Goal: Task Accomplishment & Management: Use online tool/utility

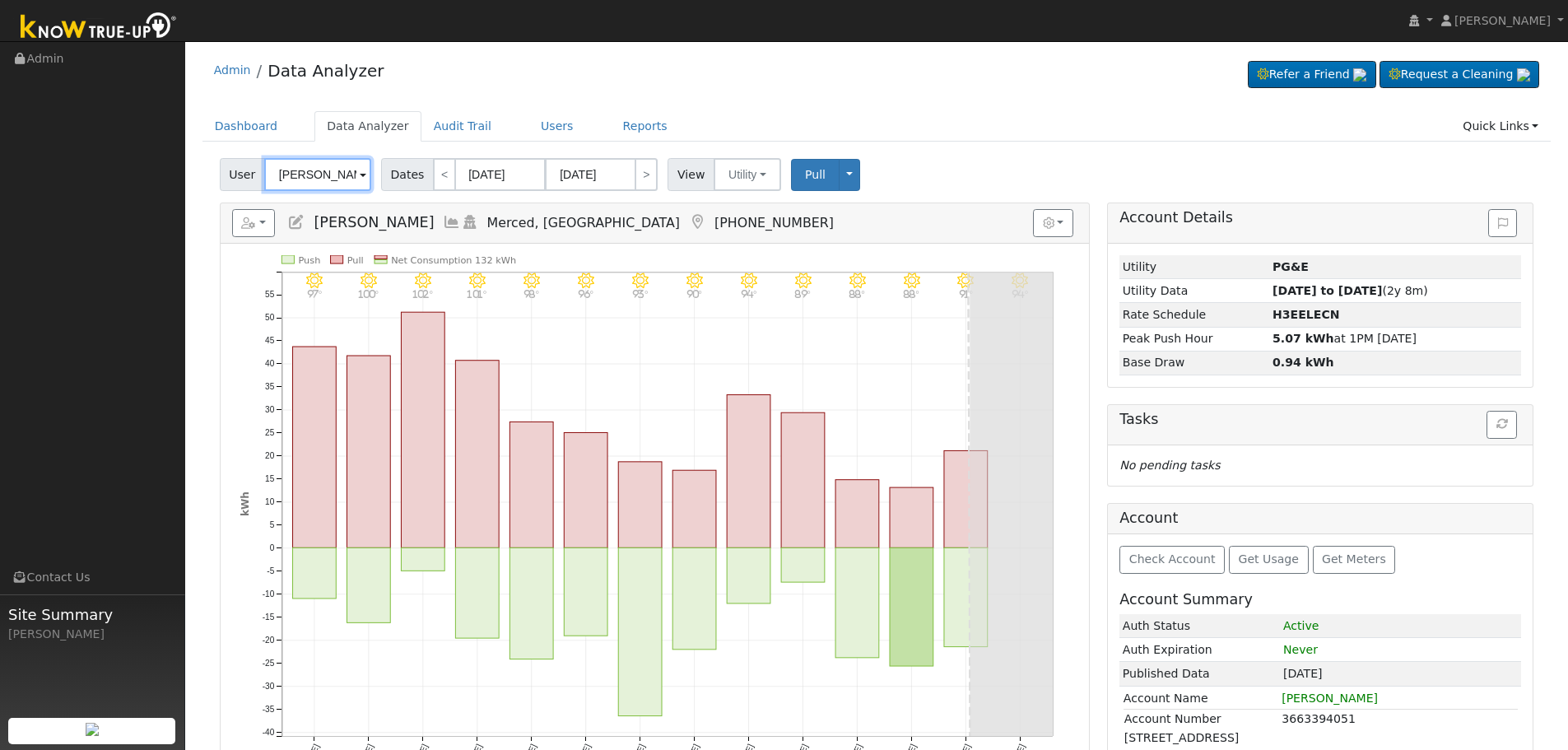
click at [307, 167] on input "[PERSON_NAME]" at bounding box center [318, 174] width 107 height 33
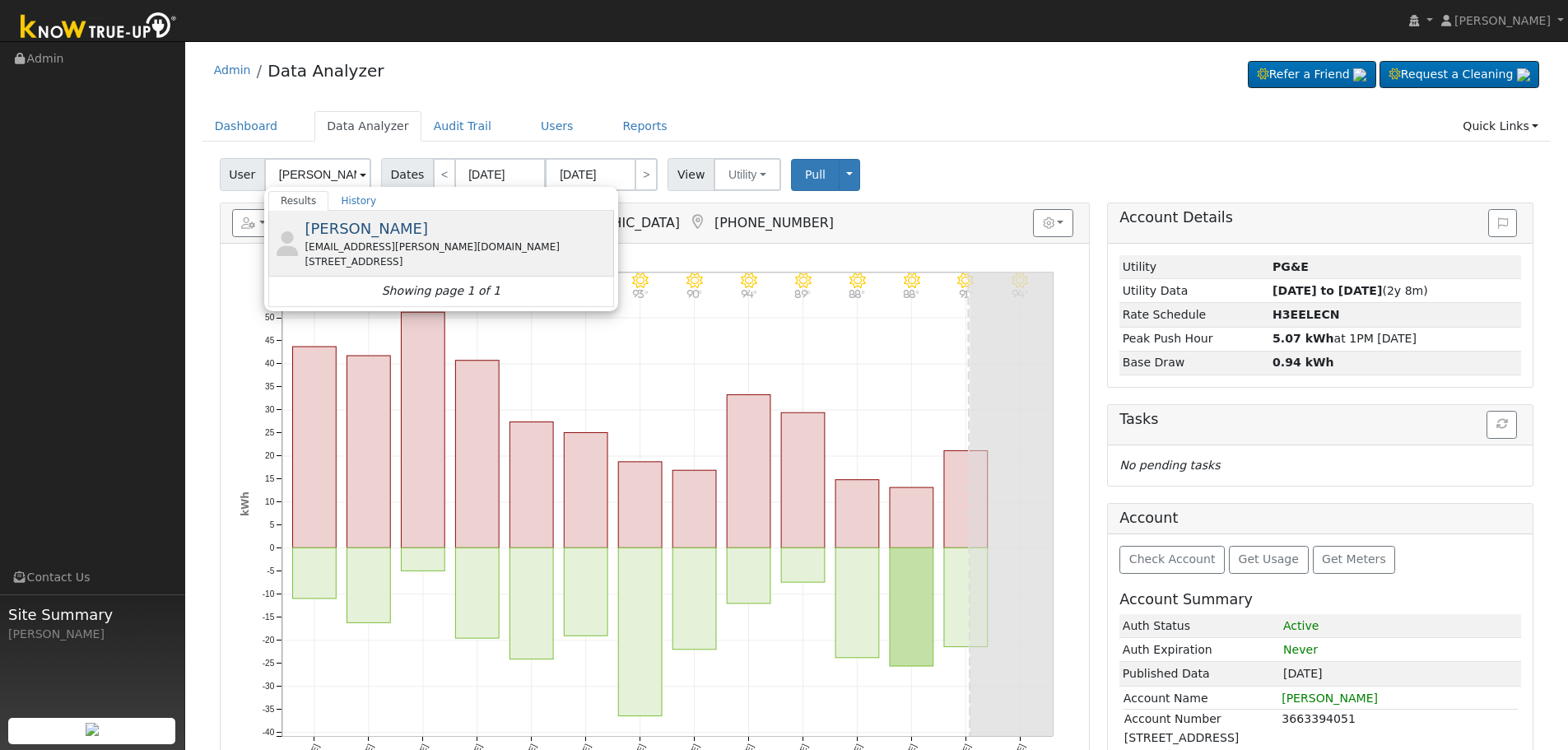
click at [370, 236] on span "[PERSON_NAME]" at bounding box center [366, 229] width 124 height 17
type input "[PERSON_NAME]"
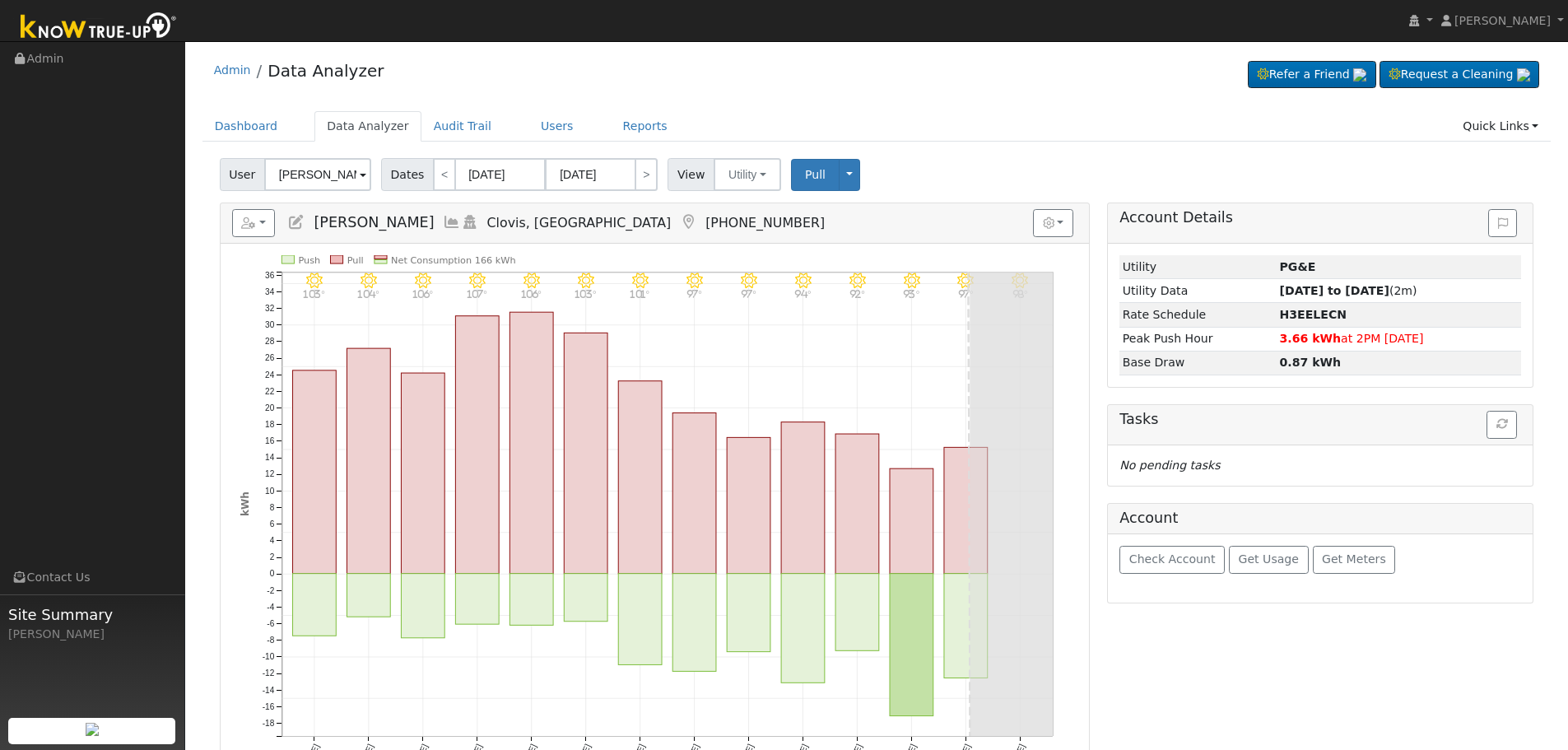
click at [443, 222] on icon at bounding box center [451, 222] width 18 height 15
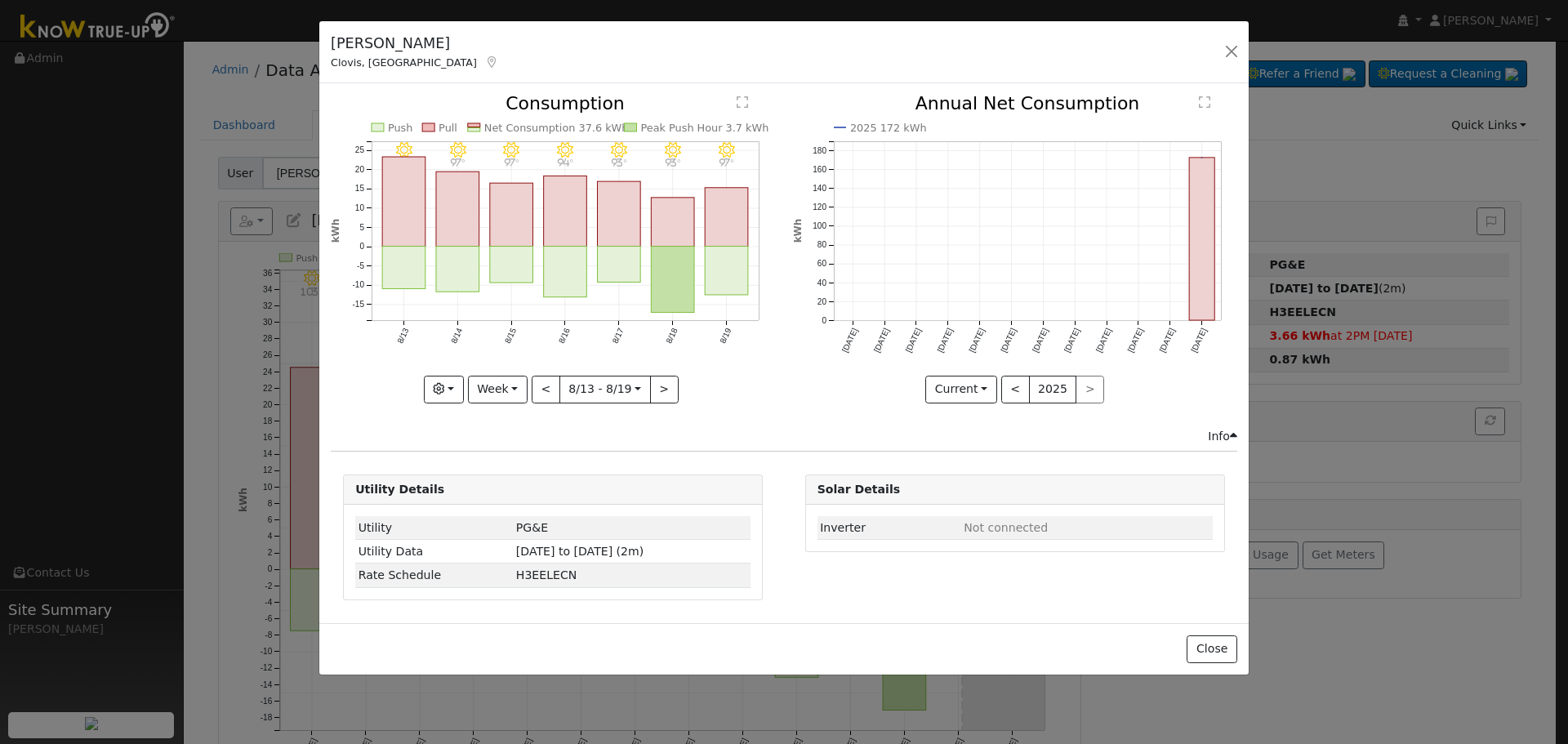
drag, startPoint x: 530, startPoint y: 156, endPoint x: 523, endPoint y: 192, distance: 36.7
click at [530, 157] on icon "8/19 - Clear 97° 8/18 - Clear 93° 8/17 - Clear 93° 8/16 - Clear 94° 8/15 - Clea…" at bounding box center [553, 243] width 444 height 298
click at [523, 193] on rect "onclick=""" at bounding box center [511, 215] width 43 height 63
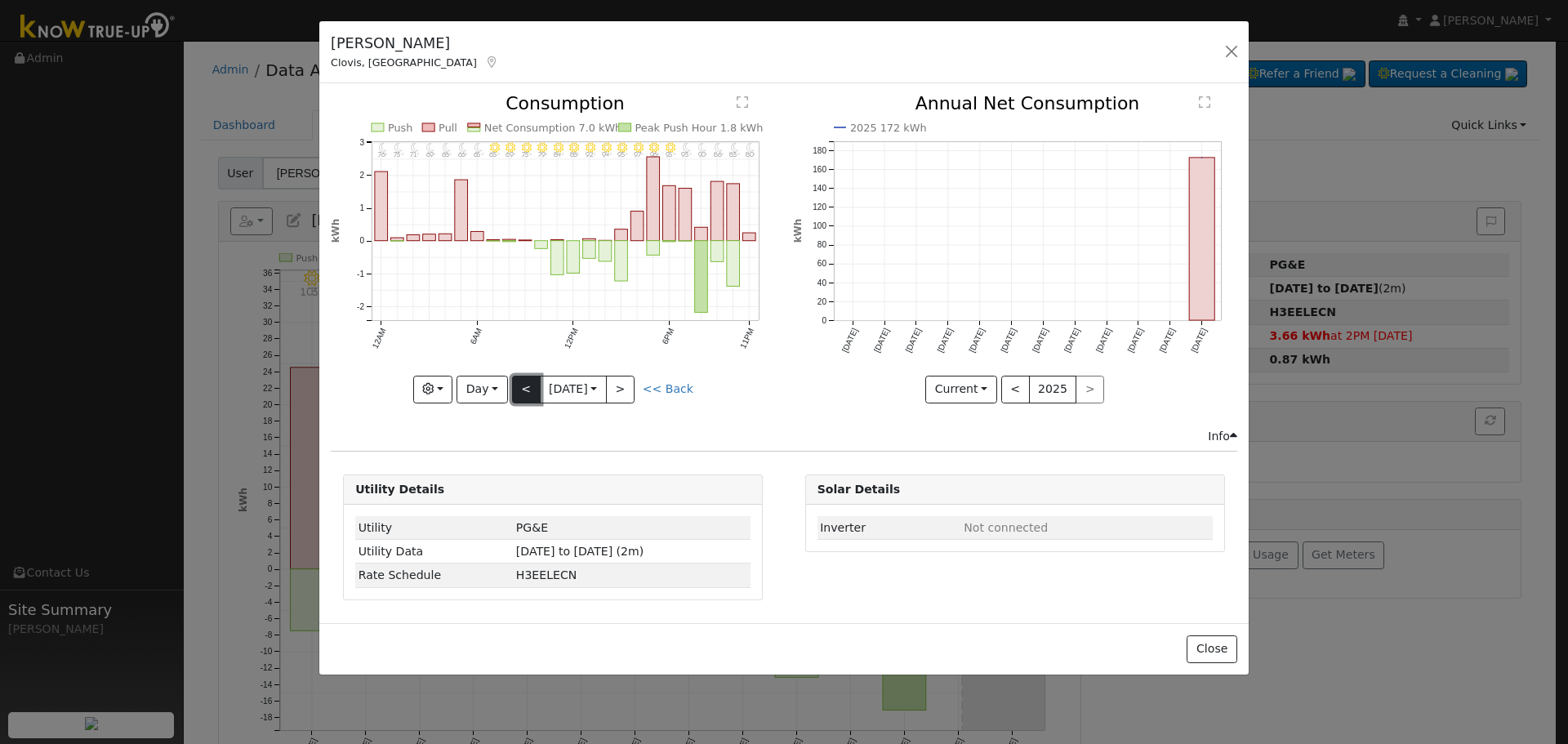
click at [529, 394] on button "<" at bounding box center [526, 389] width 28 height 27
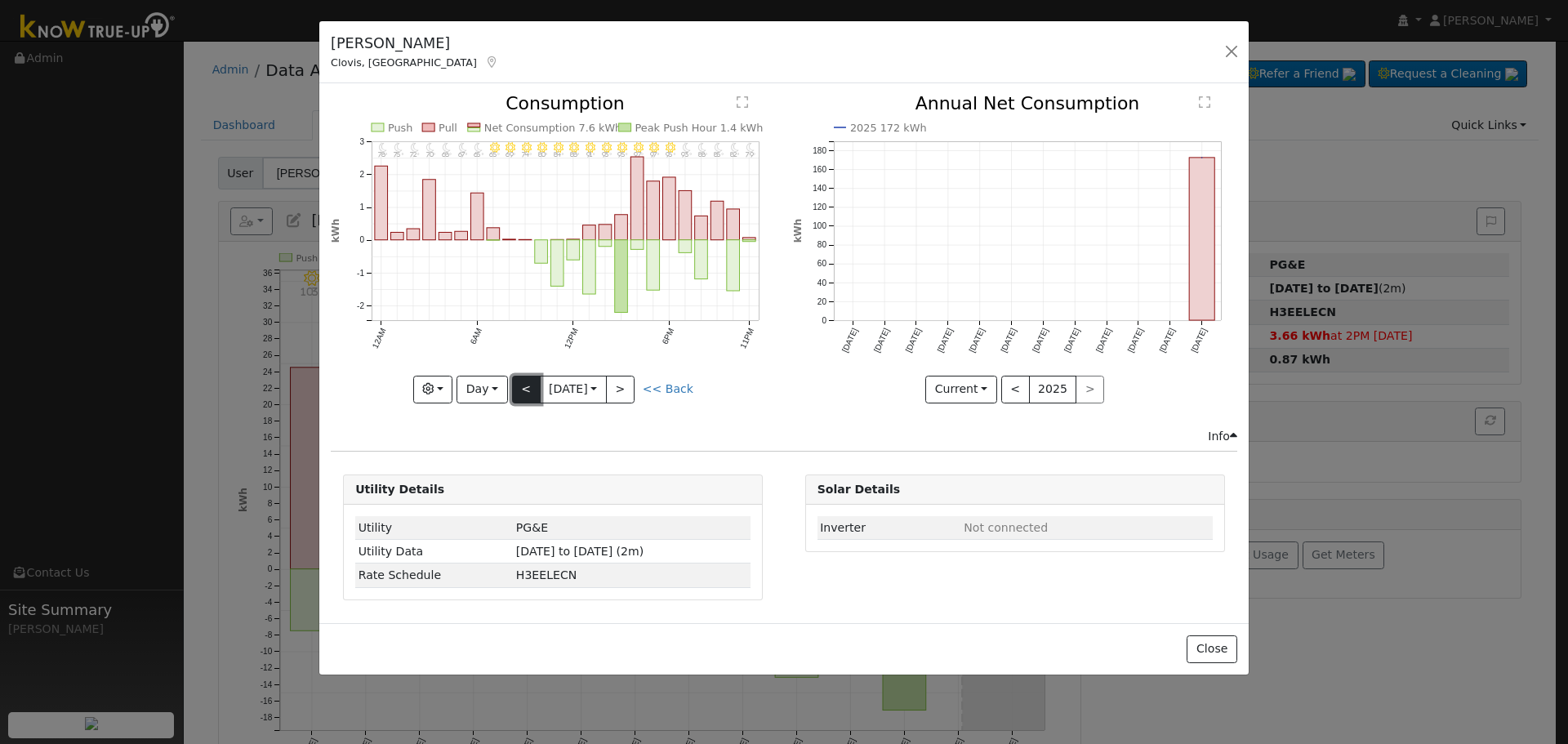
click at [529, 394] on button "<" at bounding box center [526, 389] width 28 height 27
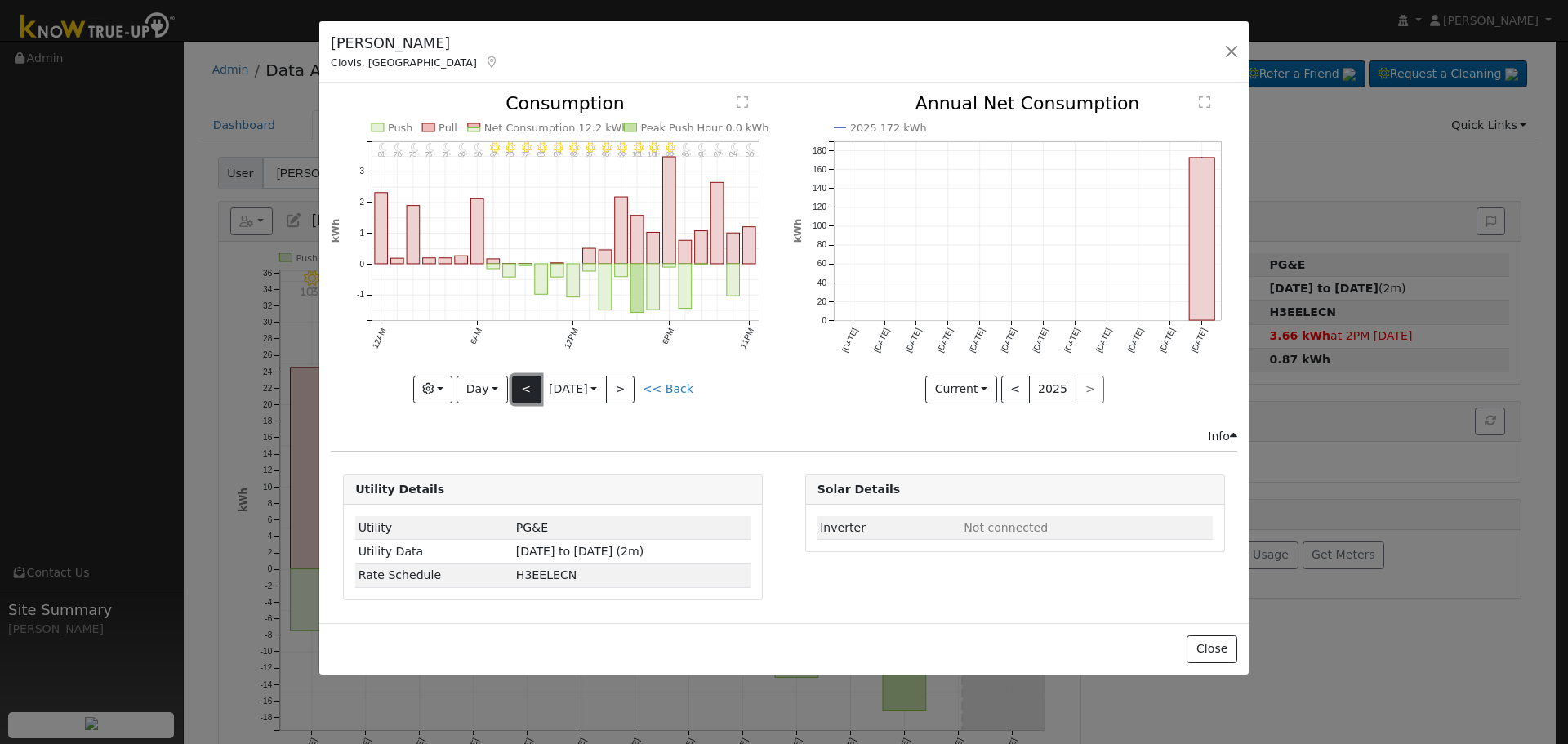
click at [529, 394] on button "<" at bounding box center [526, 389] width 28 height 27
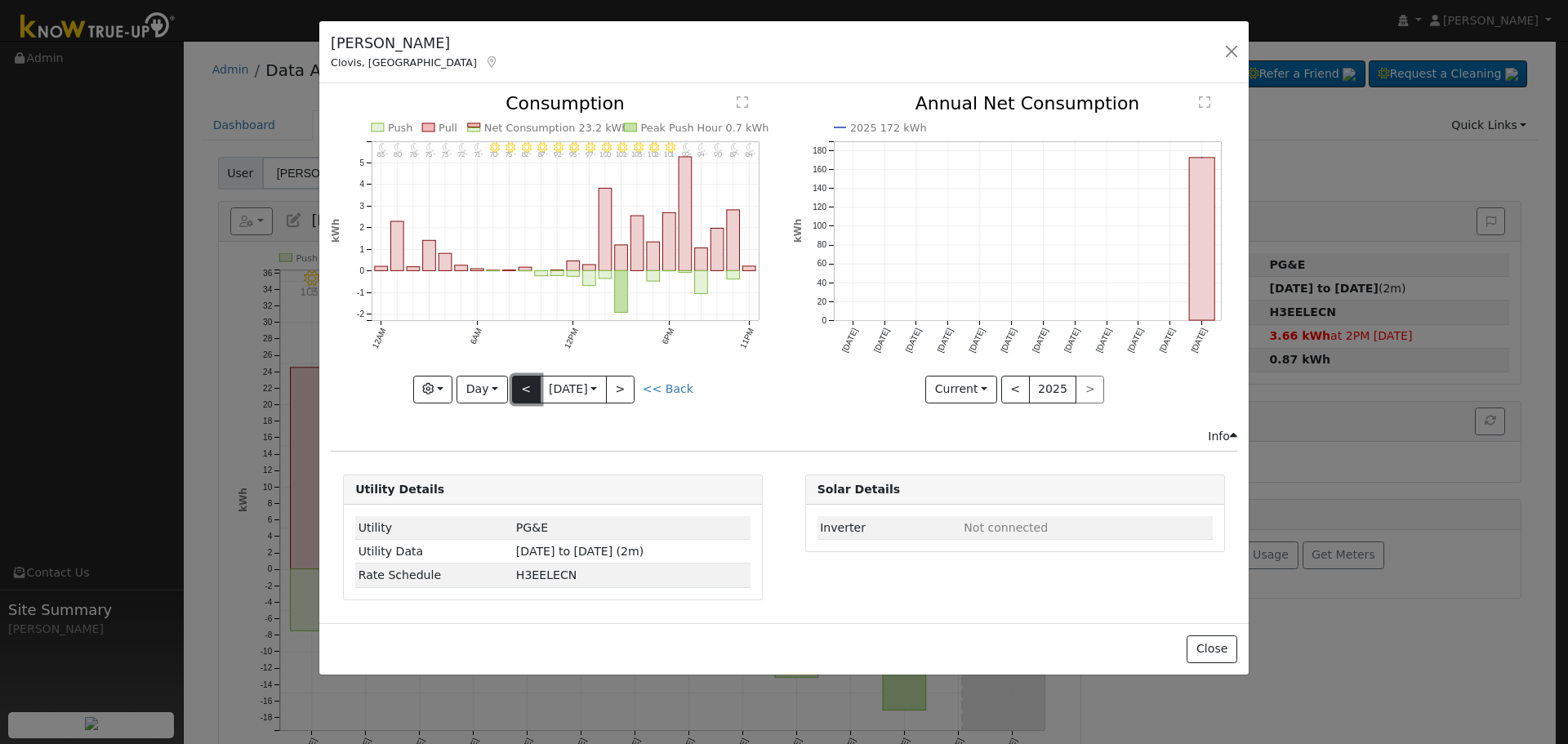
click at [529, 394] on button "<" at bounding box center [526, 389] width 28 height 27
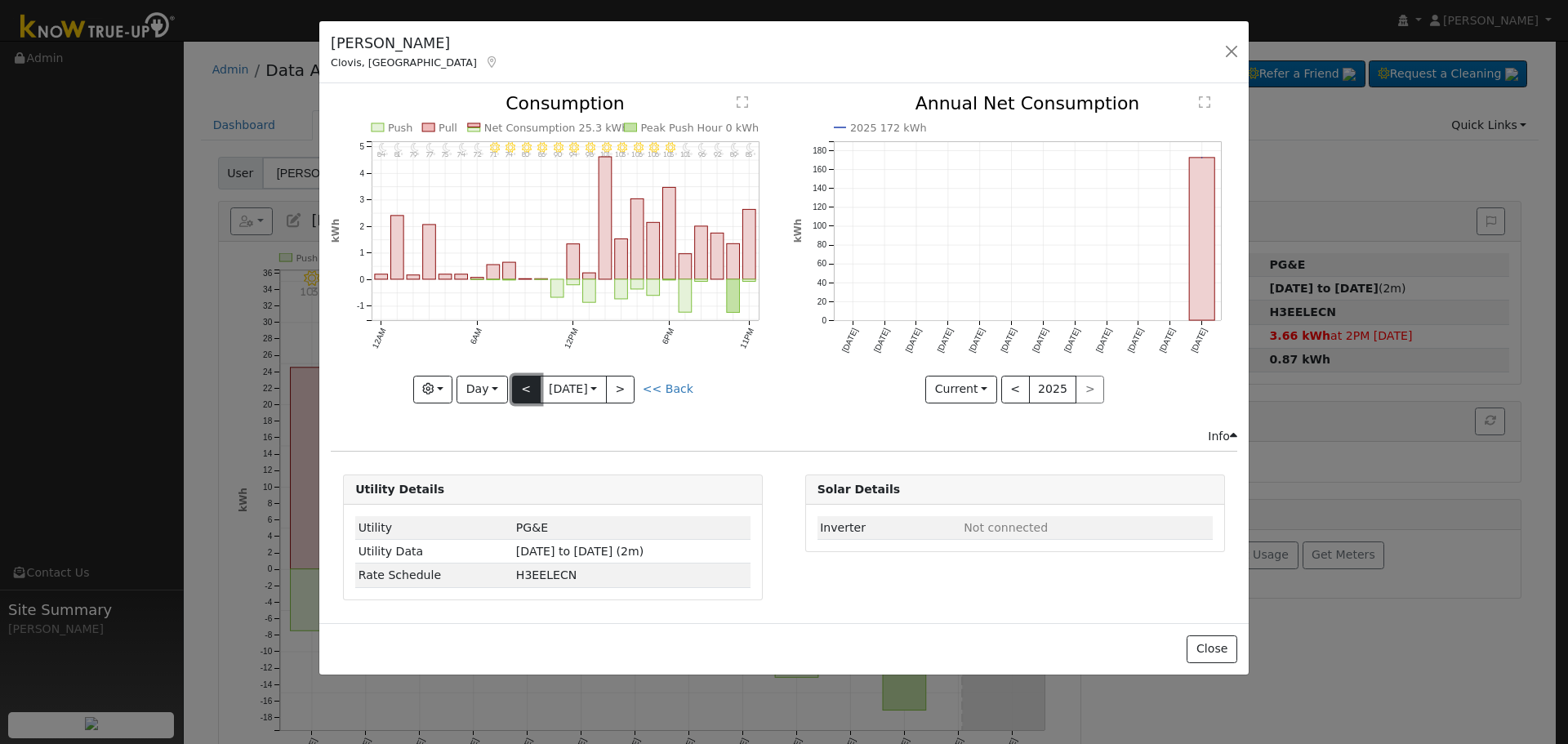
click at [529, 394] on button "<" at bounding box center [526, 389] width 28 height 27
type input "[DATE]"
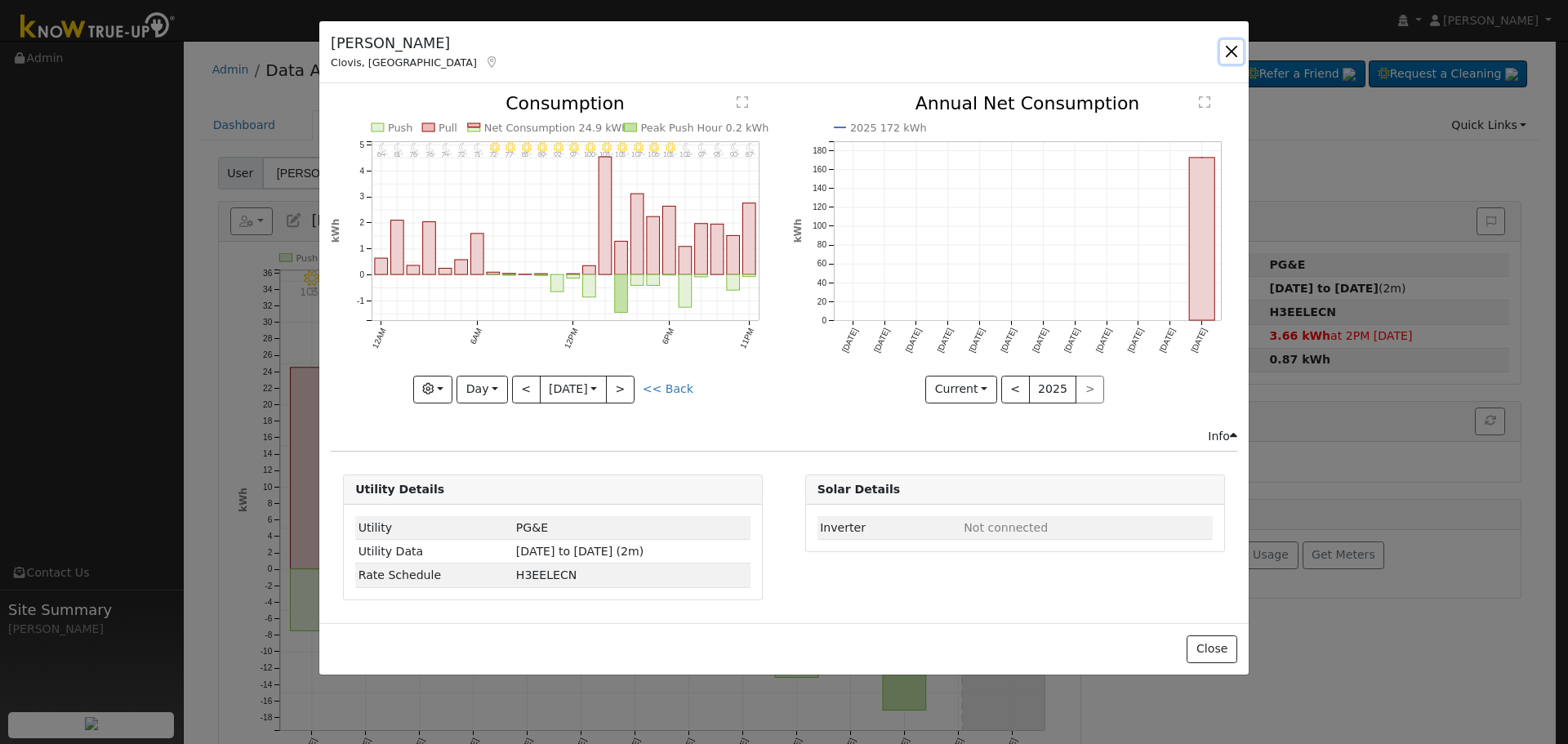
click at [1230, 57] on button "button" at bounding box center [1231, 52] width 23 height 23
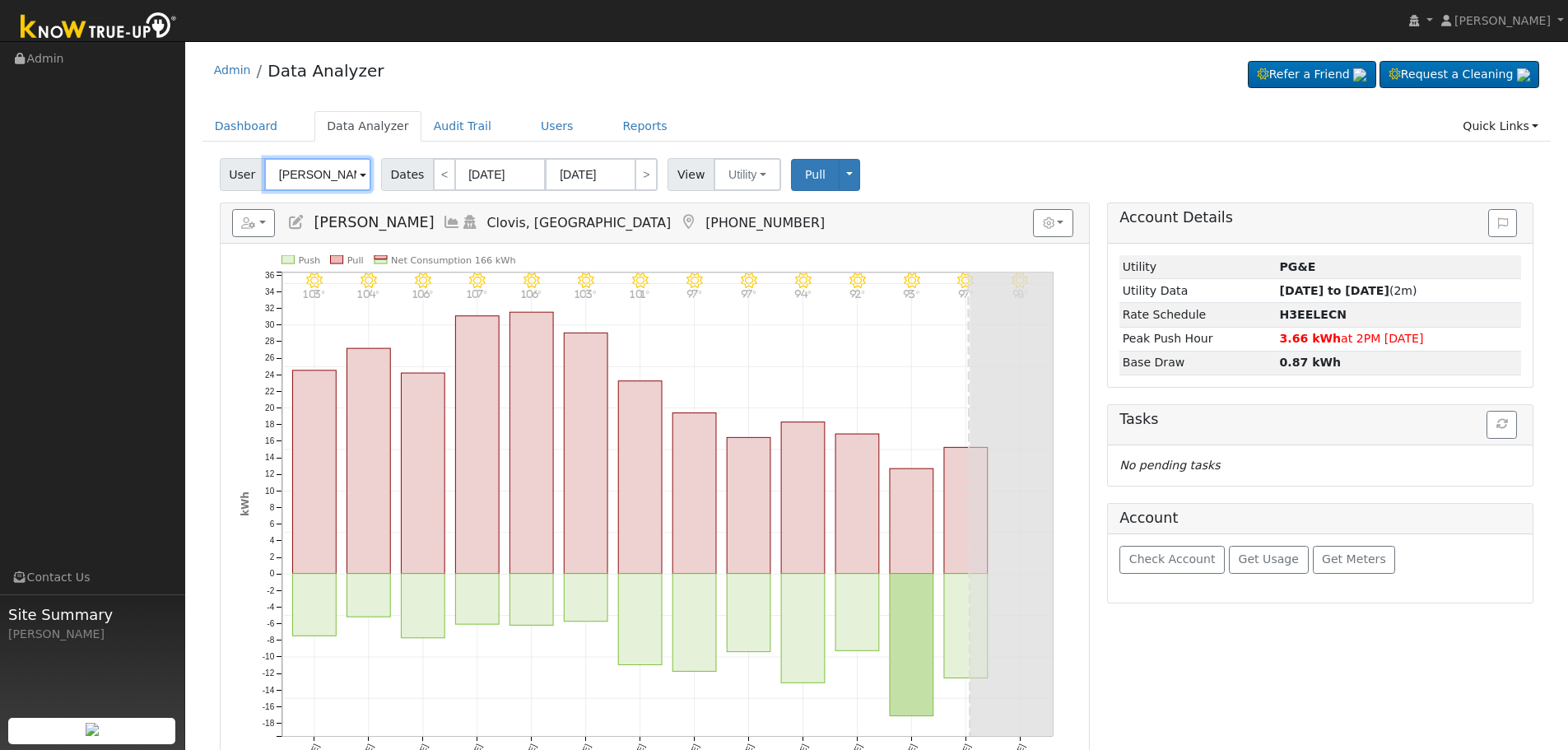
click at [311, 173] on input "[PERSON_NAME]" at bounding box center [318, 174] width 107 height 33
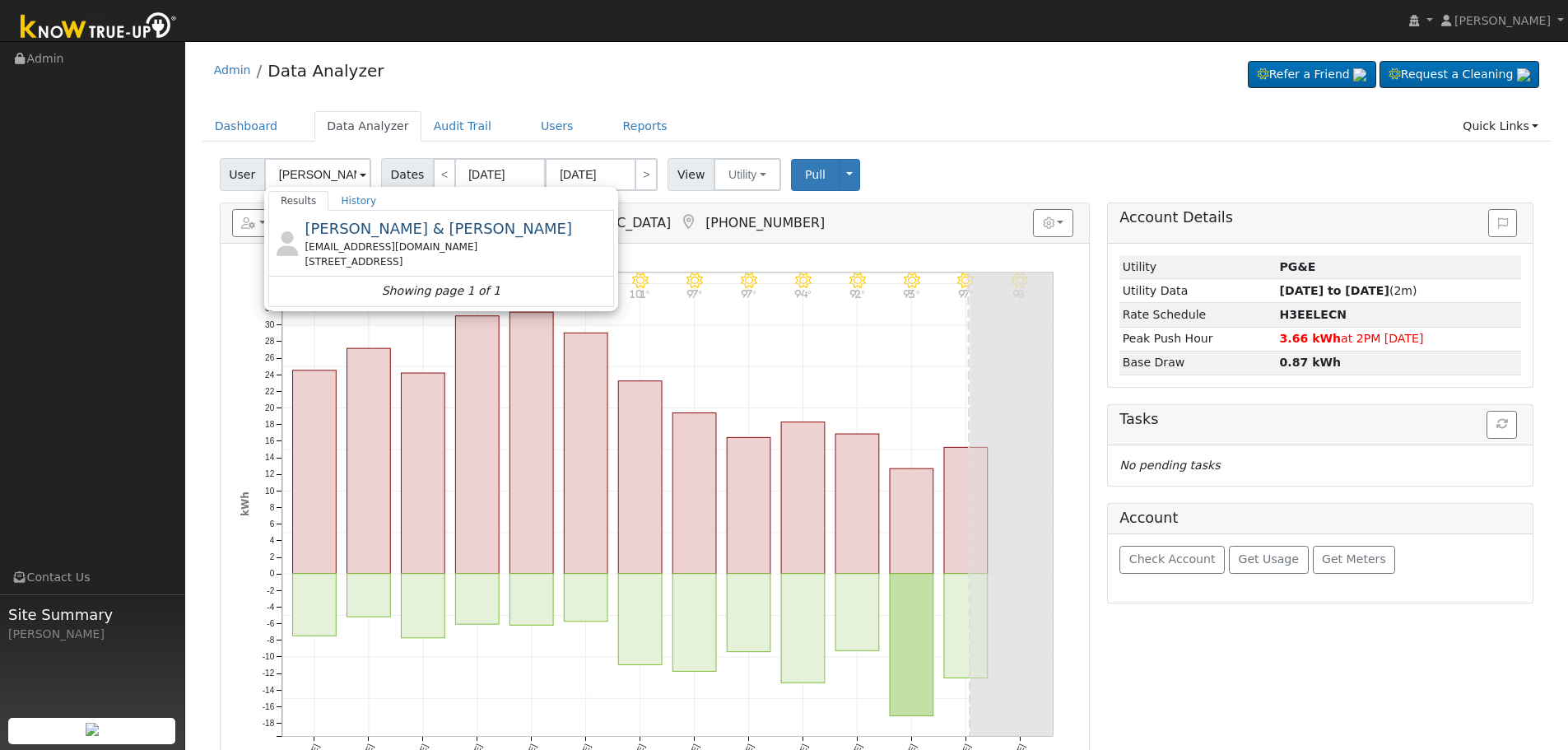
click at [359, 228] on span "[PERSON_NAME] & [PERSON_NAME]" at bounding box center [438, 229] width 268 height 17
type input "[PERSON_NAME] & [PERSON_NAME]"
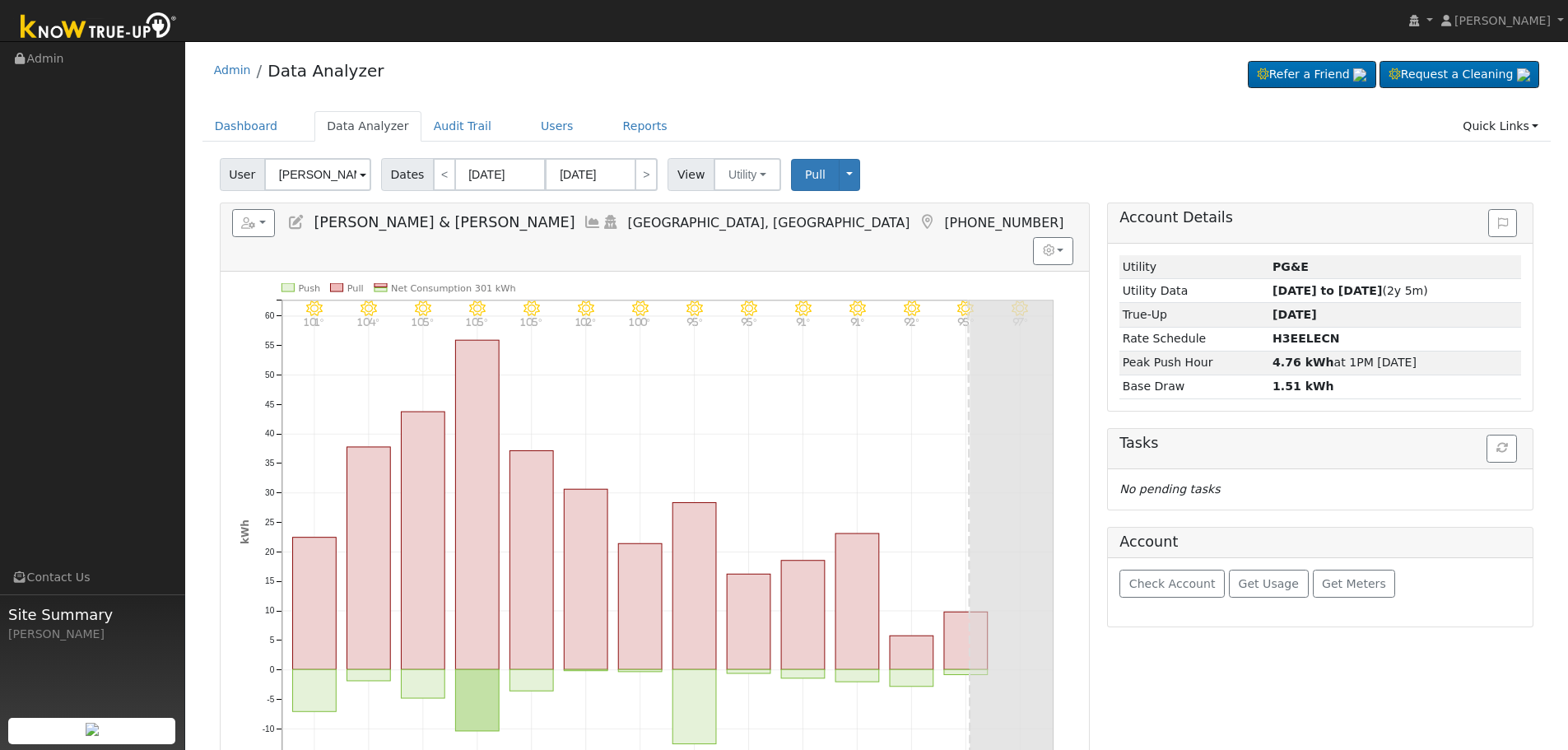
click at [584, 221] on icon at bounding box center [593, 222] width 18 height 15
